Goal: Information Seeking & Learning: Compare options

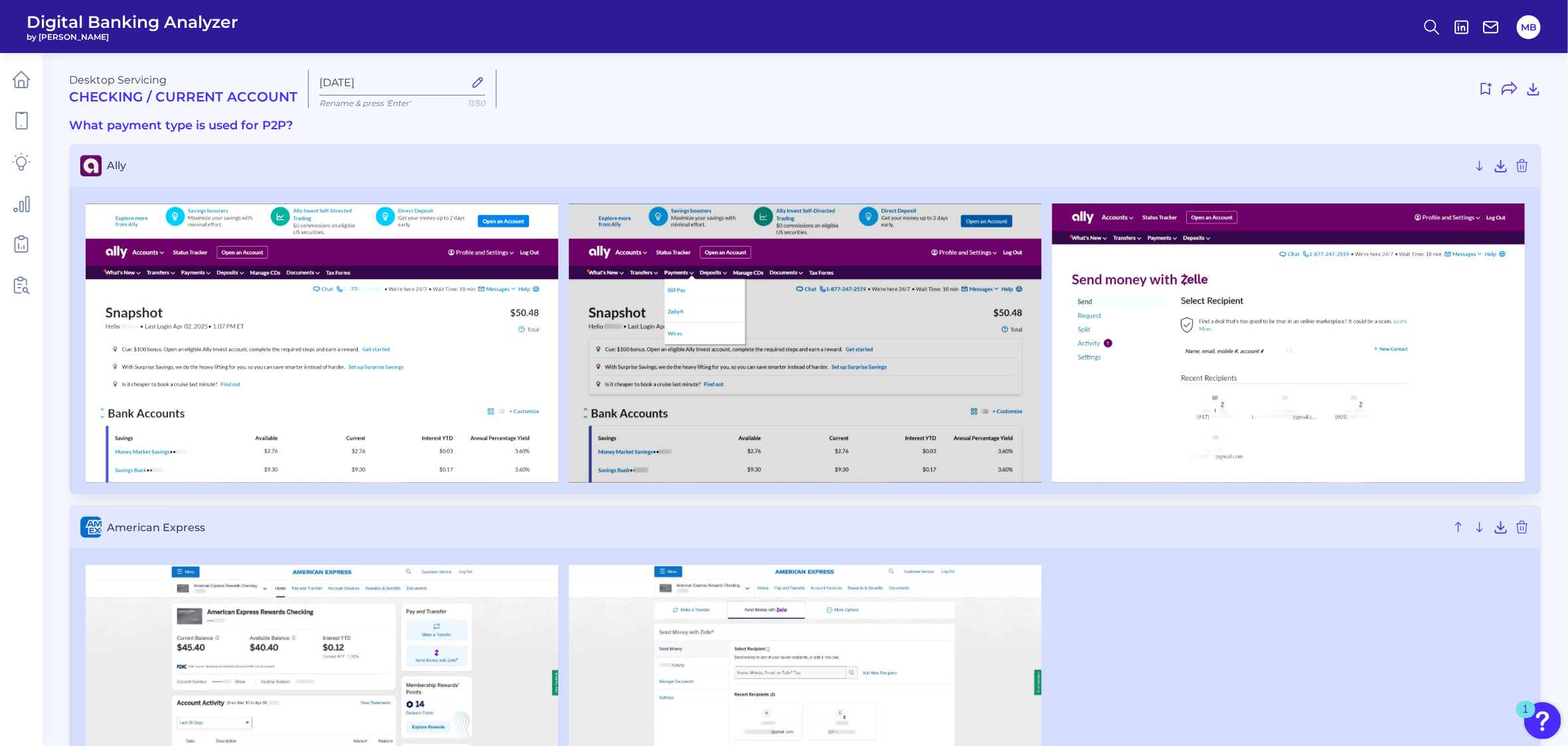
click at [1050, 95] on div at bounding box center [1024, 89] width 1034 height 21
click at [1536, 89] on icon at bounding box center [1533, 89] width 16 height 16
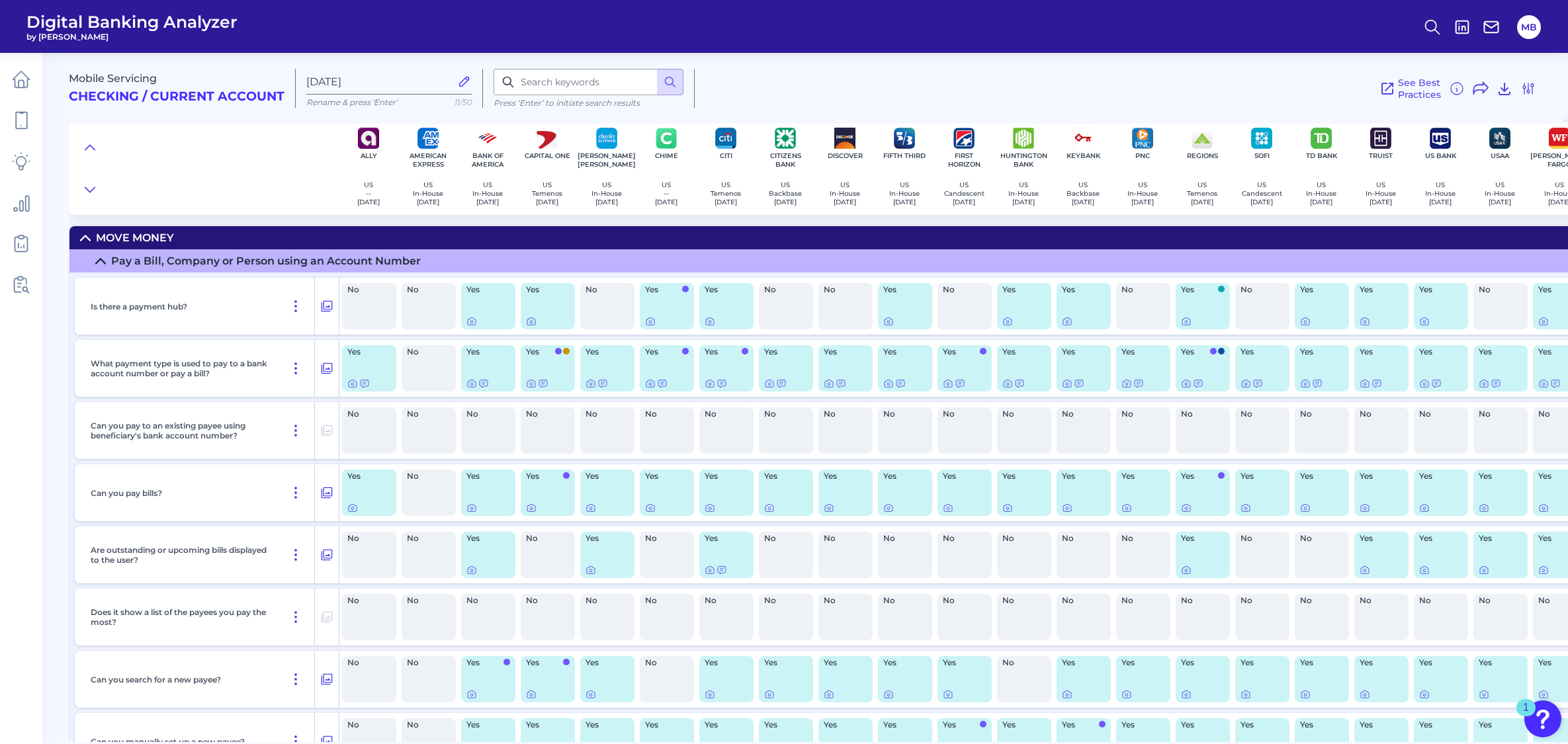
scroll to position [1560, 0]
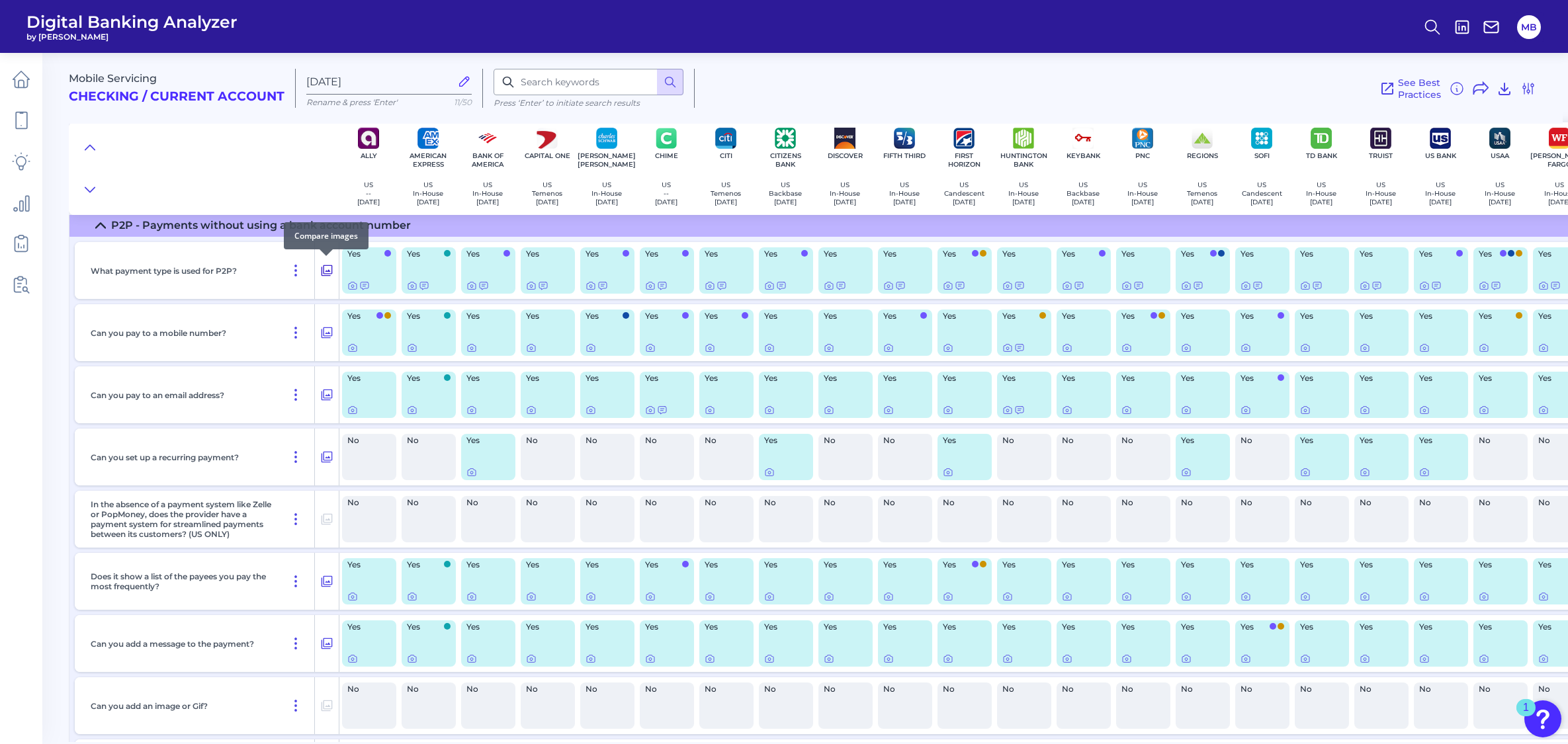
click at [325, 266] on icon at bounding box center [326, 270] width 13 height 16
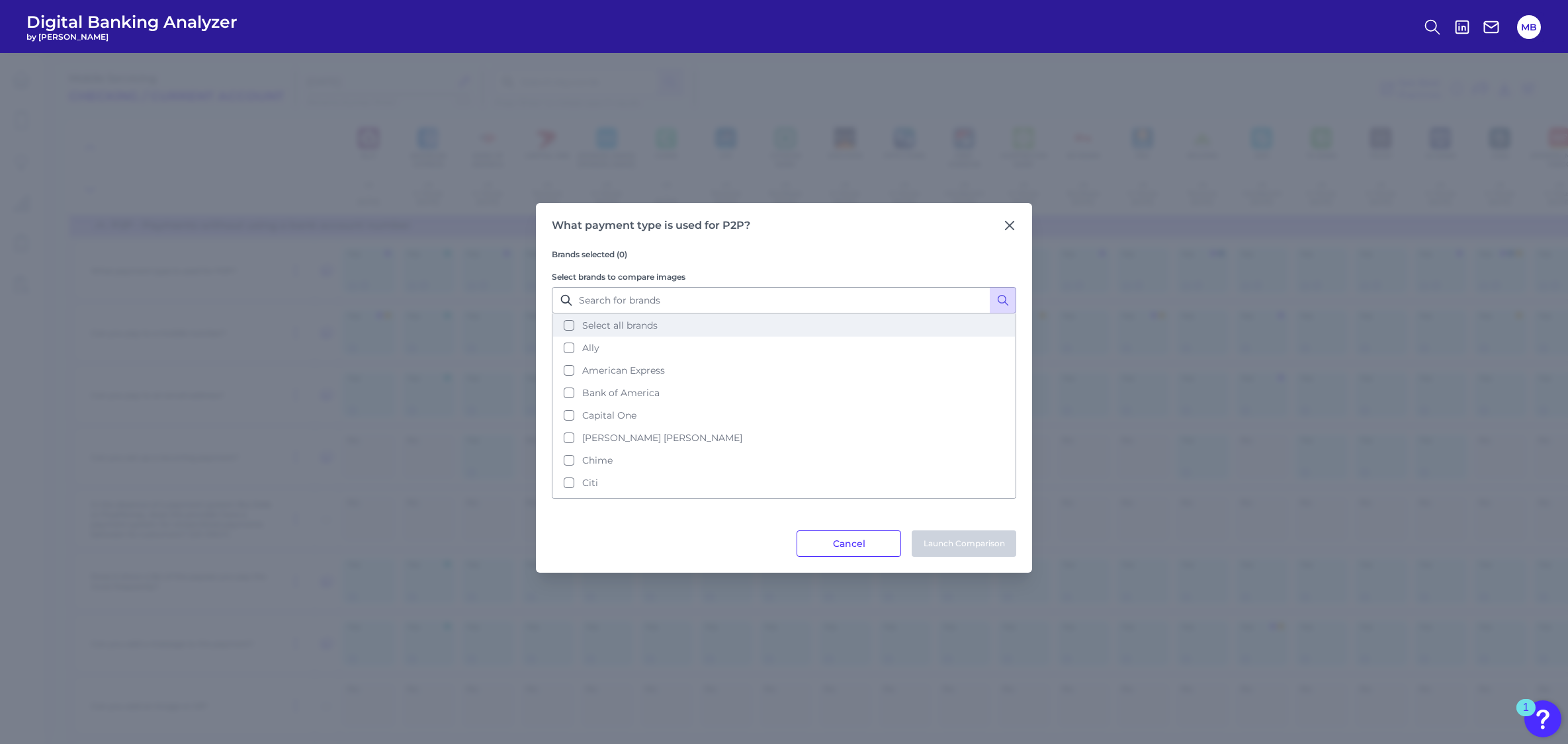
click at [583, 325] on span "Select all brands" at bounding box center [620, 325] width 76 height 12
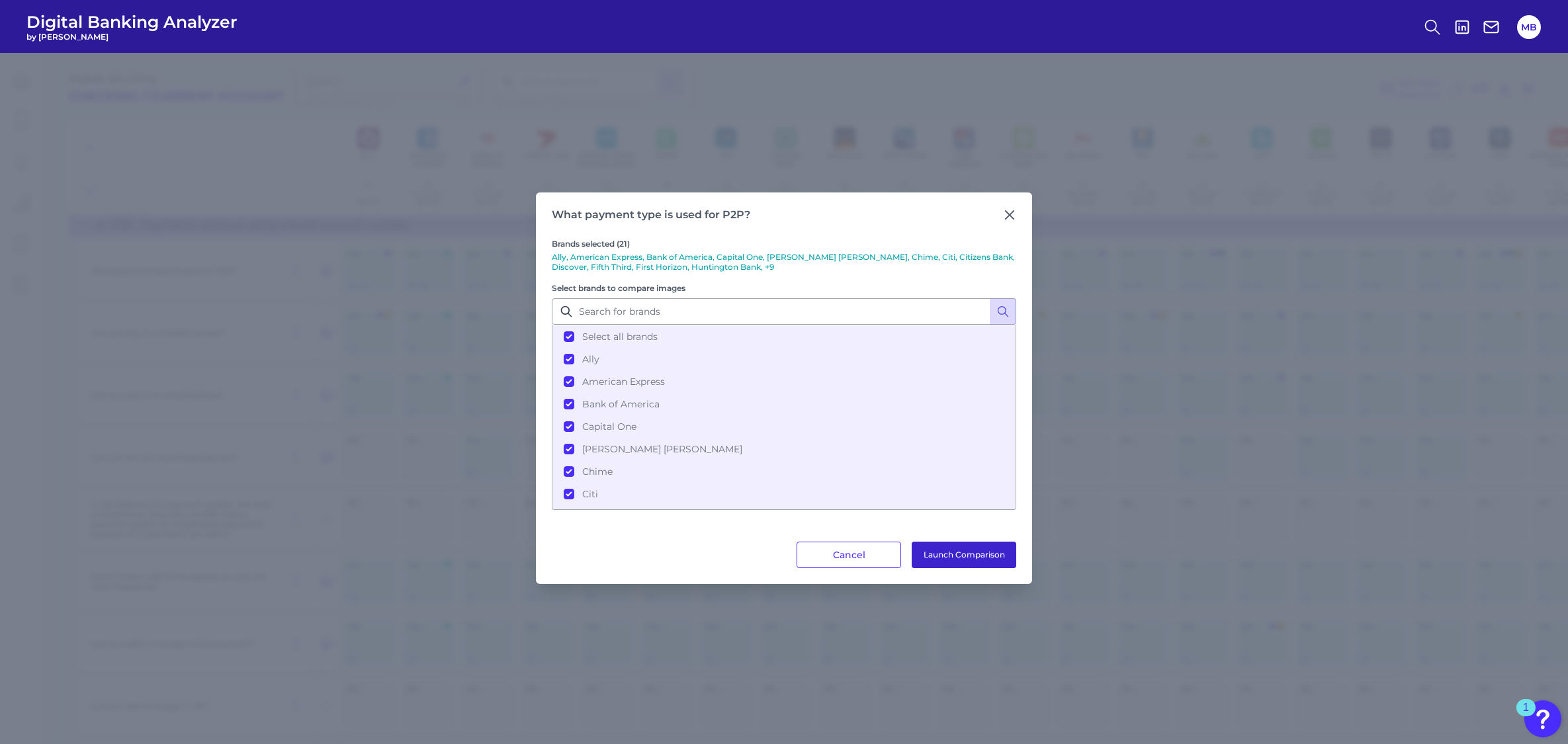
click at [971, 554] on button "Launch Comparison" at bounding box center [964, 556] width 105 height 27
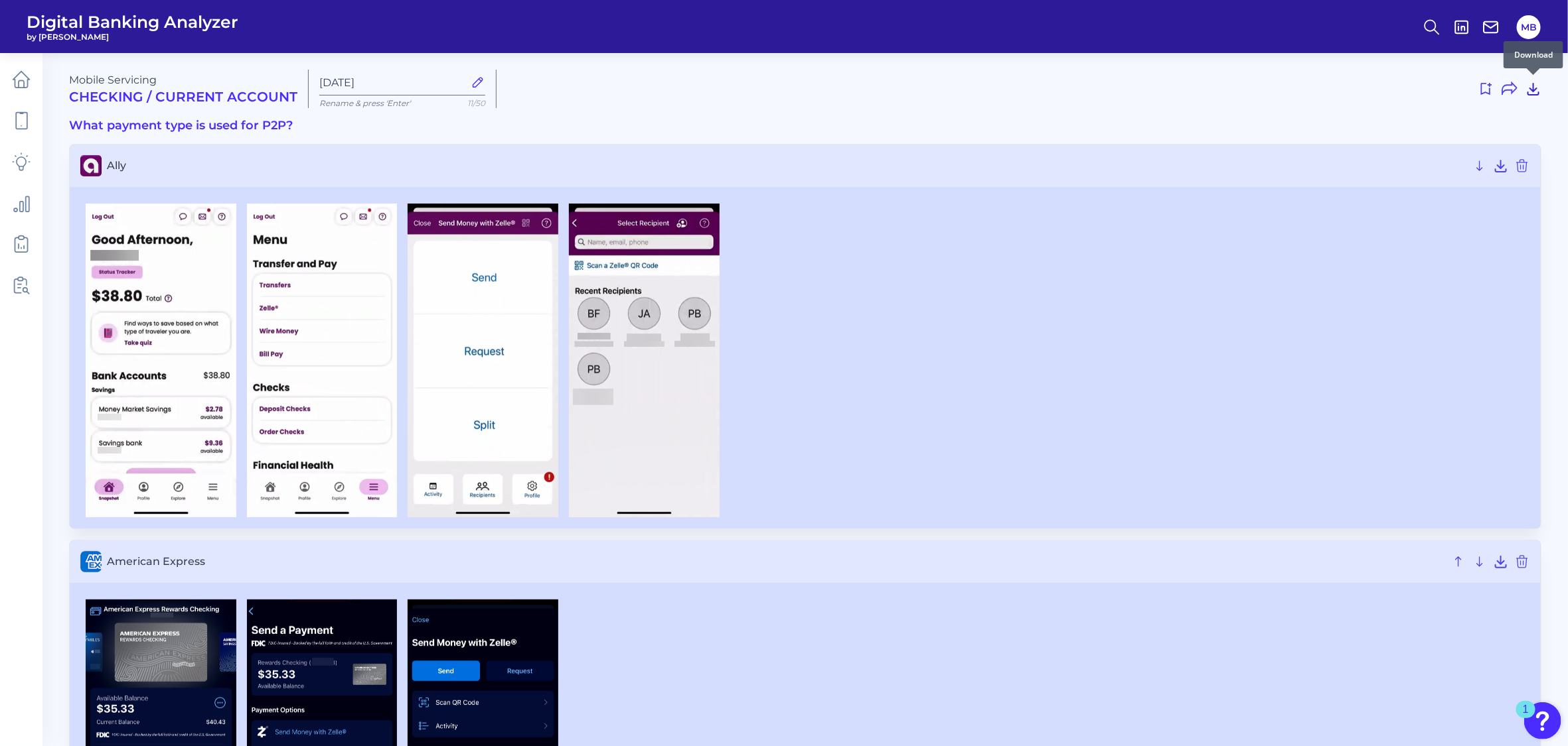
click at [1536, 89] on icon at bounding box center [1532, 89] width 10 height 11
